Goal: Information Seeking & Learning: Understand process/instructions

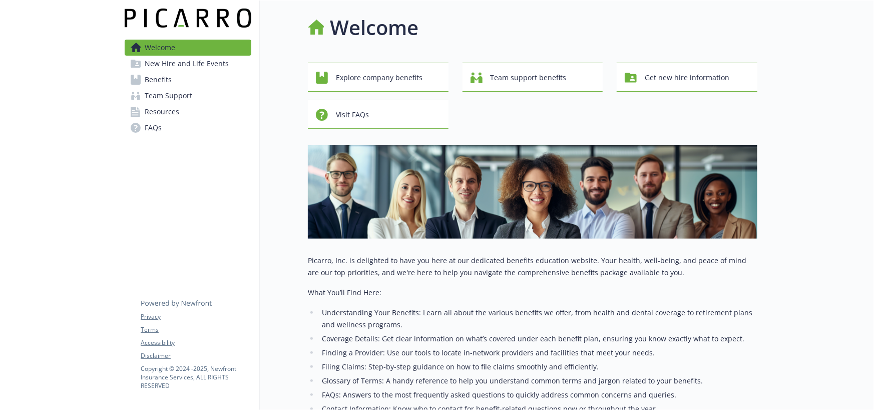
click at [167, 80] on span "Benefits" at bounding box center [158, 80] width 27 height 16
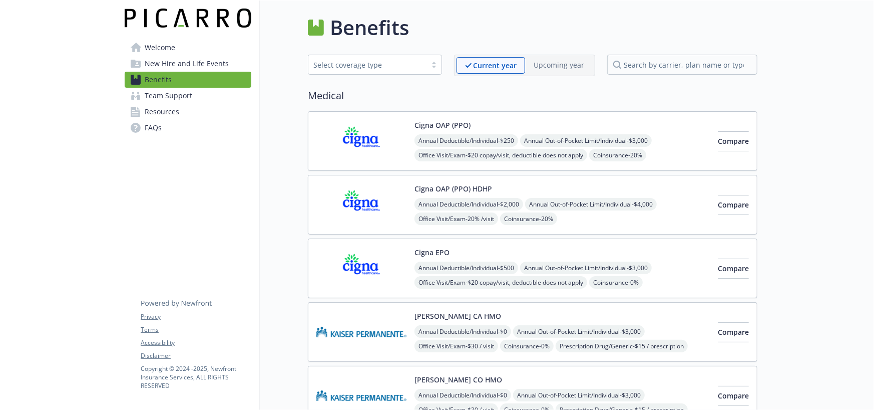
click at [361, 137] on img at bounding box center [362, 141] width 90 height 43
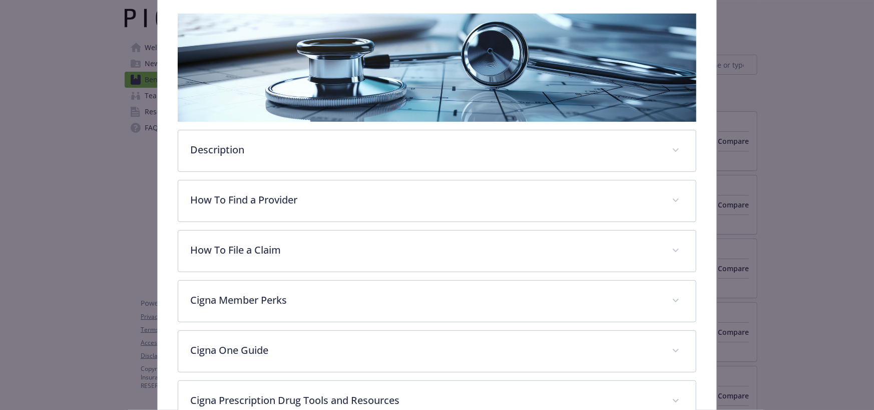
scroll to position [180, 0]
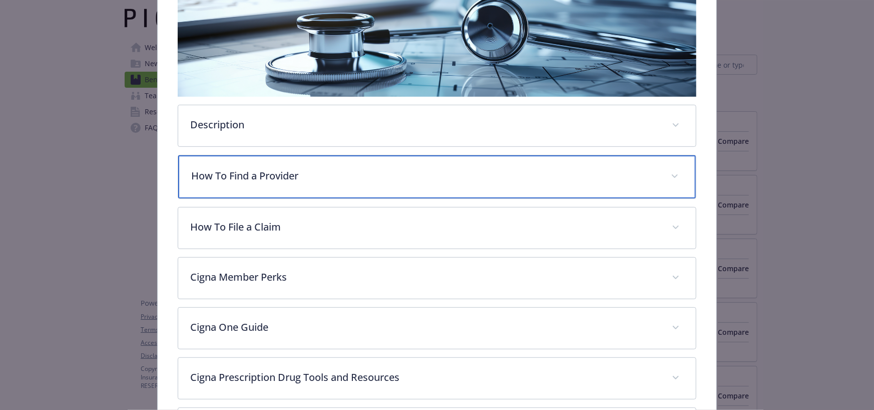
click at [270, 176] on p "How To Find a Provider" at bounding box center [424, 175] width 467 height 15
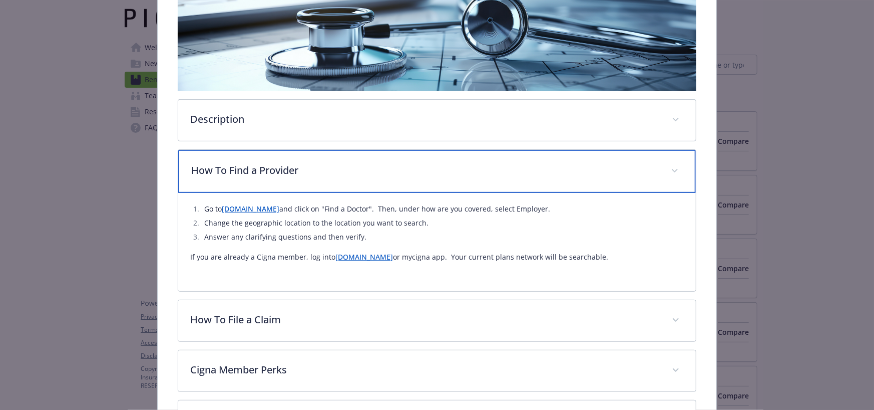
scroll to position [80, 0]
